Goal: Task Accomplishment & Management: Use online tool/utility

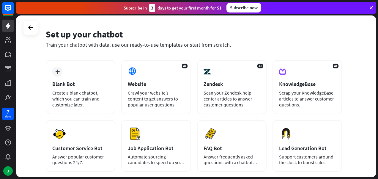
scroll to position [29, 0]
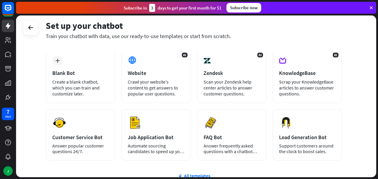
click at [56, 61] on icon "plus" at bounding box center [57, 60] width 4 height 4
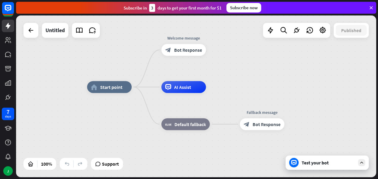
click at [197, 49] on span "Bot Response" at bounding box center [188, 50] width 28 height 6
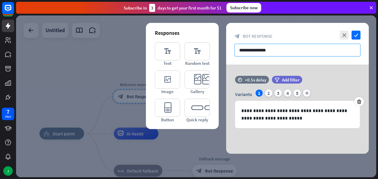
click at [275, 48] on input "**********" at bounding box center [297, 50] width 126 height 13
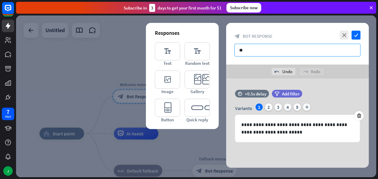
type input "*"
type input "**********"
click at [344, 35] on icon "close" at bounding box center [343, 35] width 9 height 9
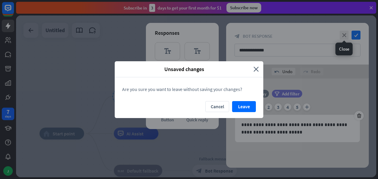
click at [249, 107] on button "Leave" at bounding box center [244, 106] width 24 height 11
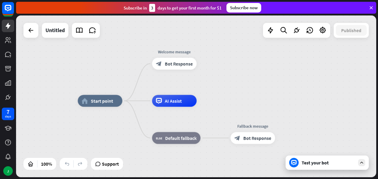
click at [6, 9] on icon at bounding box center [8, 8] width 7 height 7
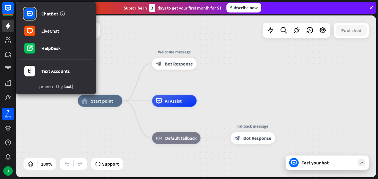
click at [121, 46] on div "home_2 Start point Welcome message block_bot_response Bot Response AI Assist bl…" at bounding box center [196, 96] width 360 height 162
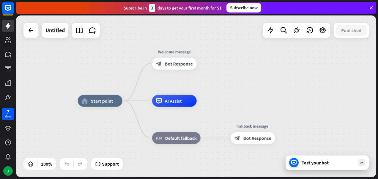
click at [0, 0] on icon at bounding box center [0, 0] width 0 height 0
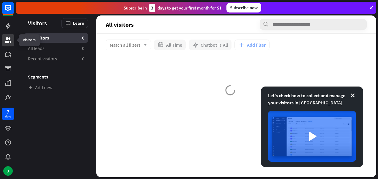
click at [0, 0] on icon at bounding box center [0, 0] width 0 height 0
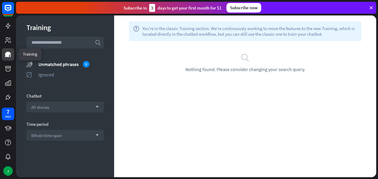
click at [0, 0] on icon at bounding box center [0, 0] width 0 height 0
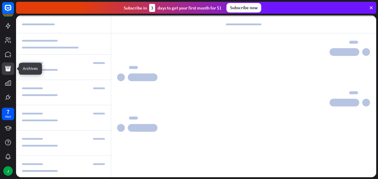
click at [0, 0] on icon at bounding box center [0, 0] width 0 height 0
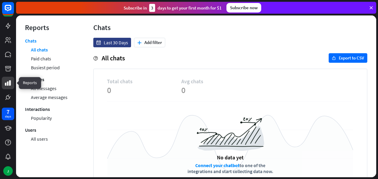
click at [0, 0] on icon at bounding box center [0, 0] width 0 height 0
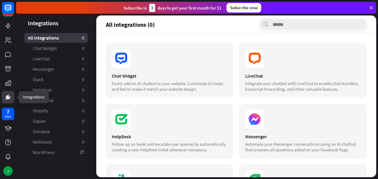
click at [8, 132] on link at bounding box center [8, 128] width 12 height 12
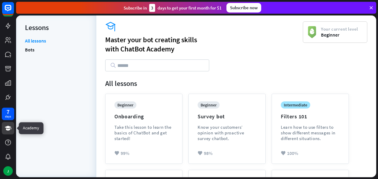
click at [10, 10] on rect at bounding box center [8, 8] width 12 height 12
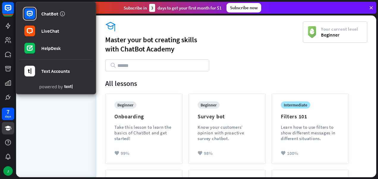
click at [266, 79] on div "All lessons" at bounding box center [236, 83] width 262 height 9
